Goal: Navigation & Orientation: Find specific page/section

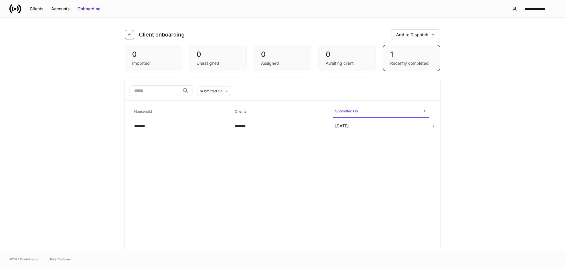
click at [128, 34] on icon "button" at bounding box center [129, 34] width 3 height 3
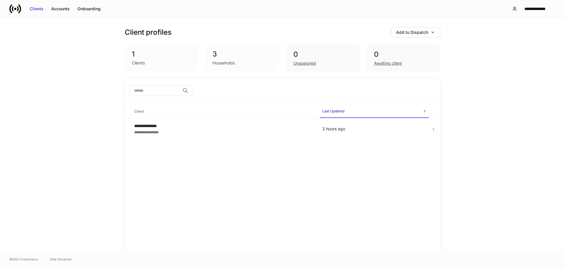
click at [230, 64] on div "Households" at bounding box center [223, 63] width 22 height 6
drag, startPoint x: 241, startPoint y: 64, endPoint x: 212, endPoint y: 44, distance: 35.3
click at [212, 44] on div "Client profiles Add to Dispatch 1 Clients 3 Households 0 Unassigned 0 Awaiting …" at bounding box center [282, 48] width 315 height 61
drag, startPoint x: 163, startPoint y: 50, endPoint x: 161, endPoint y: 56, distance: 6.5
click at [163, 50] on div "1" at bounding box center [161, 53] width 59 height 9
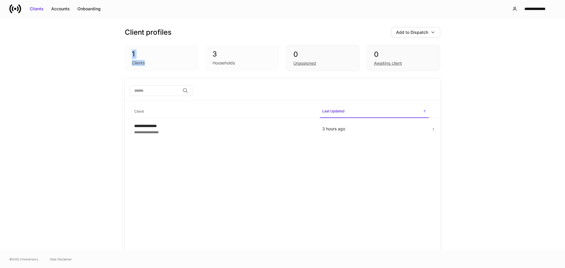
drag, startPoint x: 155, startPoint y: 64, endPoint x: 131, endPoint y: 53, distance: 26.2
click at [131, 53] on div "1 Clients" at bounding box center [162, 58] width 74 height 26
drag, startPoint x: 131, startPoint y: 53, endPoint x: 166, endPoint y: 66, distance: 37.2
click at [166, 66] on div "1 Clients" at bounding box center [162, 58] width 74 height 26
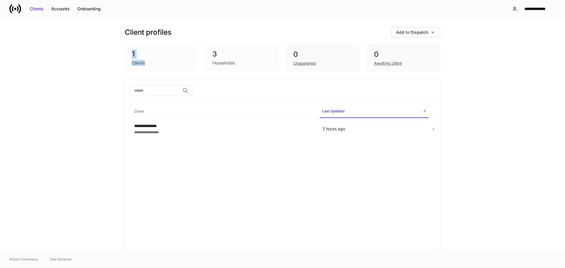
click at [211, 56] on div "3 Households" at bounding box center [242, 58] width 74 height 26
drag, startPoint x: 212, startPoint y: 52, endPoint x: 253, endPoint y: 66, distance: 44.1
click at [253, 66] on div "3 Households" at bounding box center [242, 58] width 74 height 26
drag, startPoint x: 292, startPoint y: 52, endPoint x: 339, endPoint y: 69, distance: 50.3
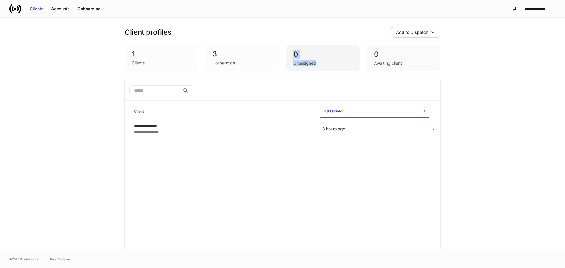
click at [339, 69] on div "0 Unassigned" at bounding box center [323, 58] width 74 height 26
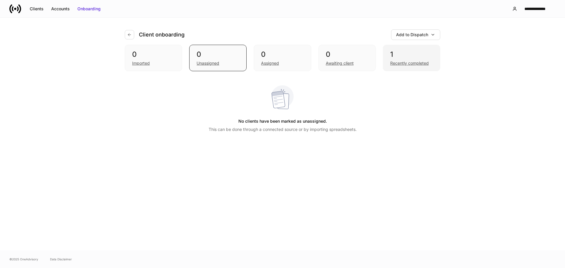
click at [393, 50] on div "1" at bounding box center [411, 54] width 43 height 9
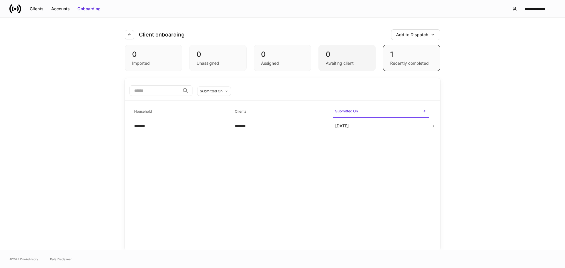
click at [367, 64] on div "Awaiting client" at bounding box center [347, 62] width 43 height 7
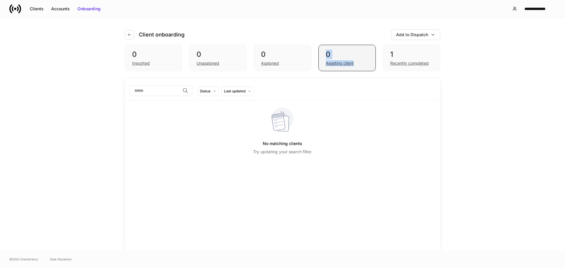
drag, startPoint x: 367, startPoint y: 64, endPoint x: 322, endPoint y: 51, distance: 46.9
click at [322, 51] on div "0 Awaiting client" at bounding box center [346, 58] width 57 height 26
click at [132, 36] on button "button" at bounding box center [129, 34] width 9 height 9
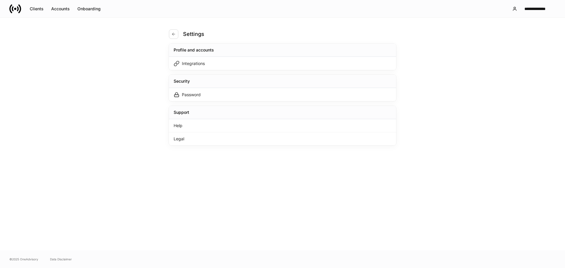
click at [177, 37] on button "button" at bounding box center [173, 33] width 9 height 9
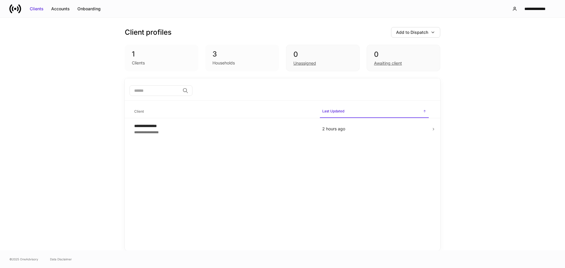
click at [240, 67] on div "3 Households" at bounding box center [242, 58] width 74 height 26
click at [155, 62] on div "Clients" at bounding box center [161, 62] width 59 height 7
click at [137, 63] on div "Clients" at bounding box center [138, 63] width 13 height 6
click at [132, 58] on div "1" at bounding box center [161, 53] width 59 height 9
drag, startPoint x: 132, startPoint y: 55, endPoint x: 459, endPoint y: 66, distance: 327.3
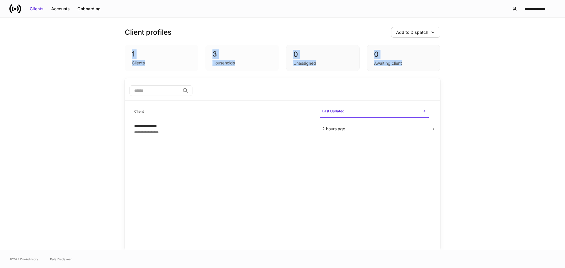
click at [457, 66] on div "**********" at bounding box center [282, 134] width 353 height 233
click at [470, 66] on div "**********" at bounding box center [282, 134] width 565 height 233
drag, startPoint x: 470, startPoint y: 66, endPoint x: 113, endPoint y: 25, distance: 358.9
click at [113, 25] on div "**********" at bounding box center [282, 134] width 565 height 233
click at [113, 25] on div "**********" at bounding box center [282, 134] width 353 height 233
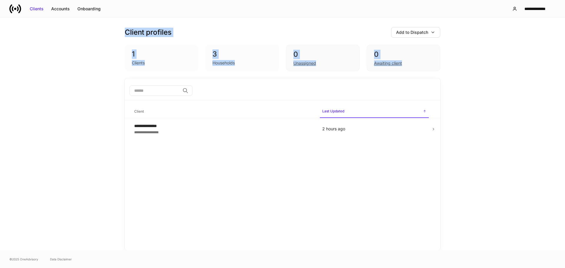
drag, startPoint x: 113, startPoint y: 25, endPoint x: 462, endPoint y: 78, distance: 352.6
click at [462, 78] on div "**********" at bounding box center [282, 134] width 565 height 233
